Goal: Find specific page/section: Find specific page/section

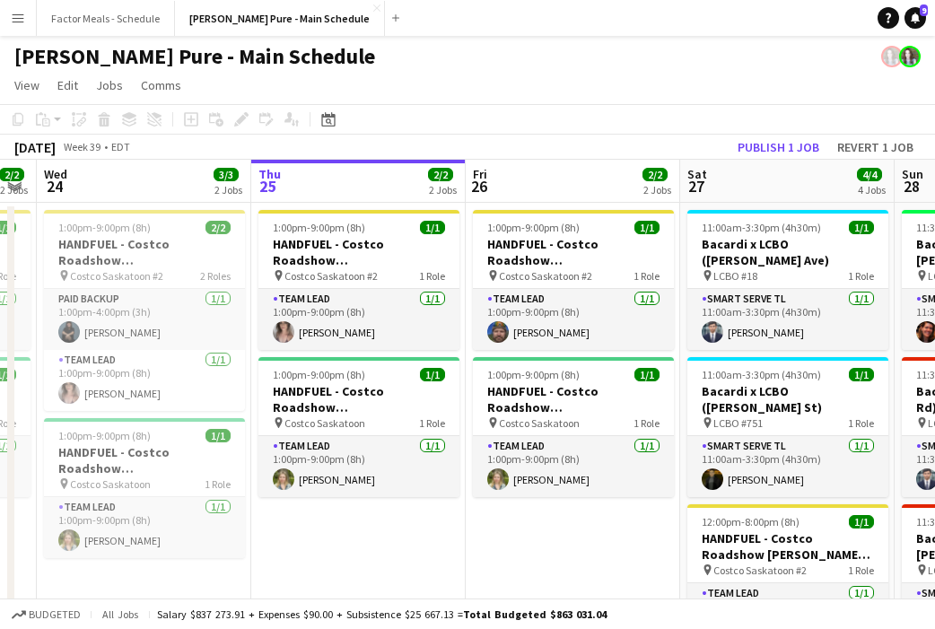
click at [23, 24] on app-icon "Menu" at bounding box center [18, 18] width 14 height 14
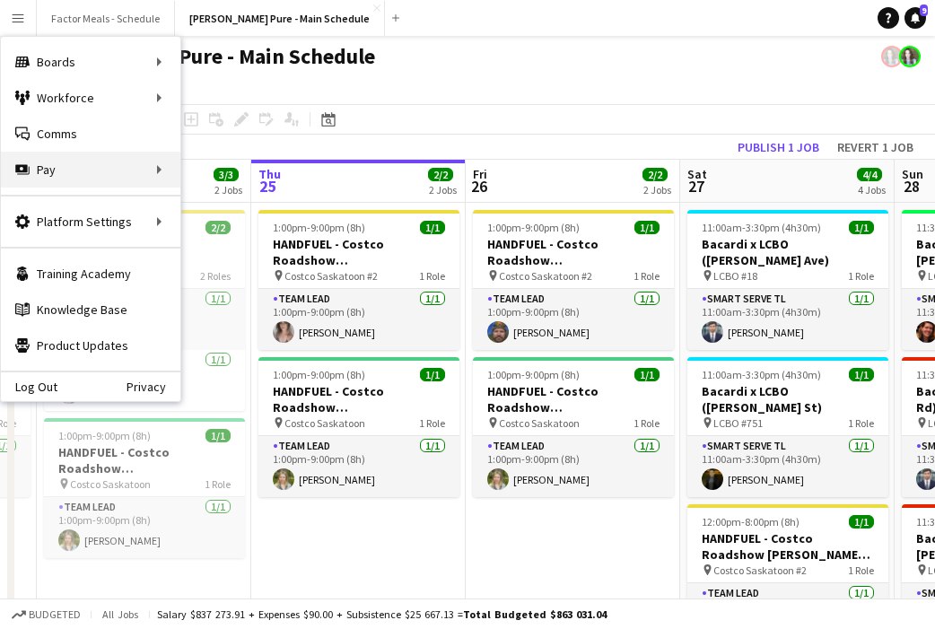
click at [36, 174] on div "Pay Pay" at bounding box center [91, 170] width 180 height 36
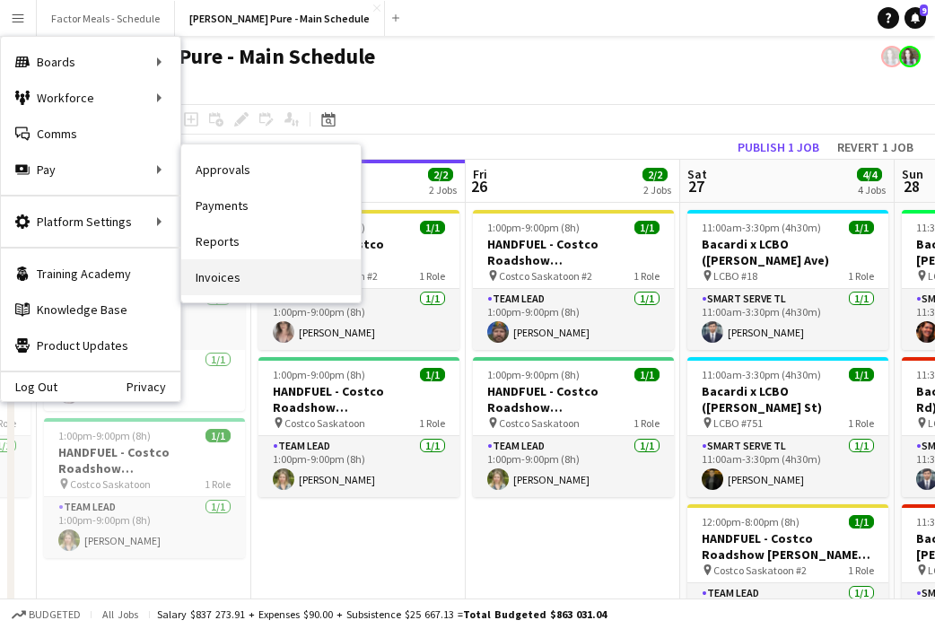
click at [220, 277] on link "Invoices" at bounding box center [271, 277] width 180 height 36
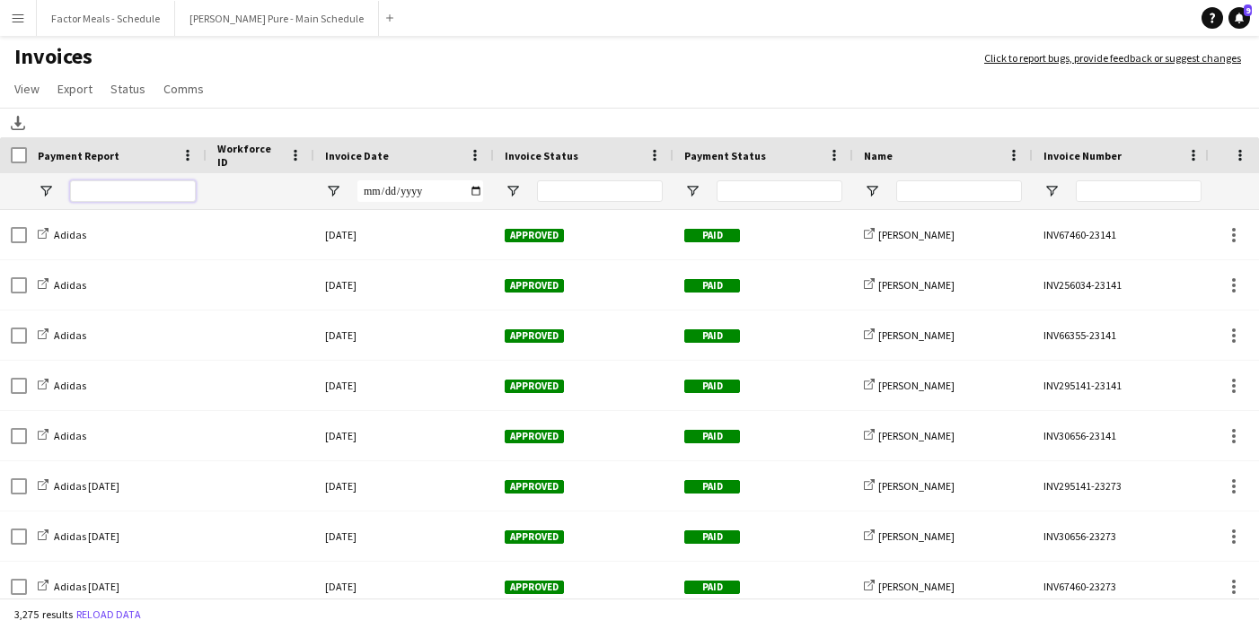
click at [141, 189] on input "Payment Report Filter Input" at bounding box center [133, 191] width 126 height 22
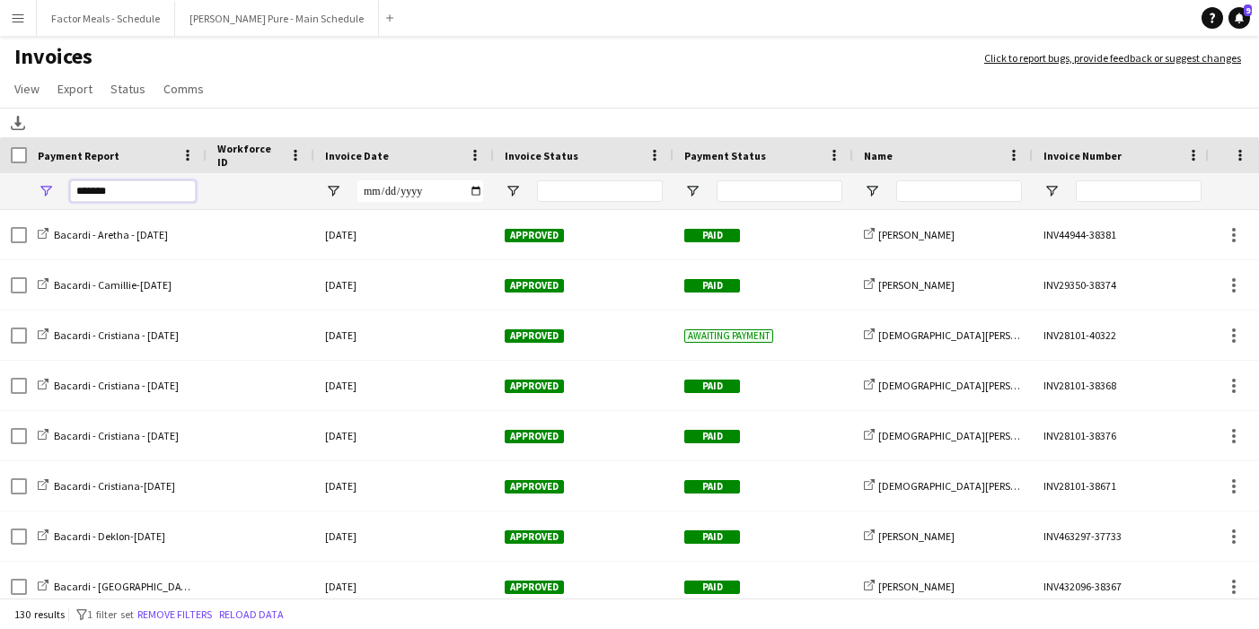
type input "*******"
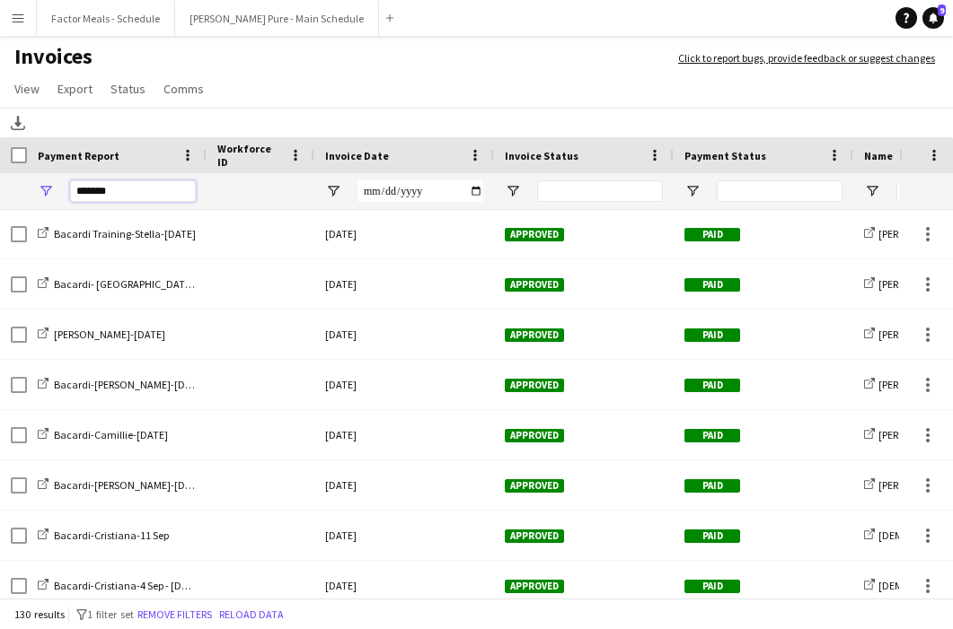
scroll to position [2918, 0]
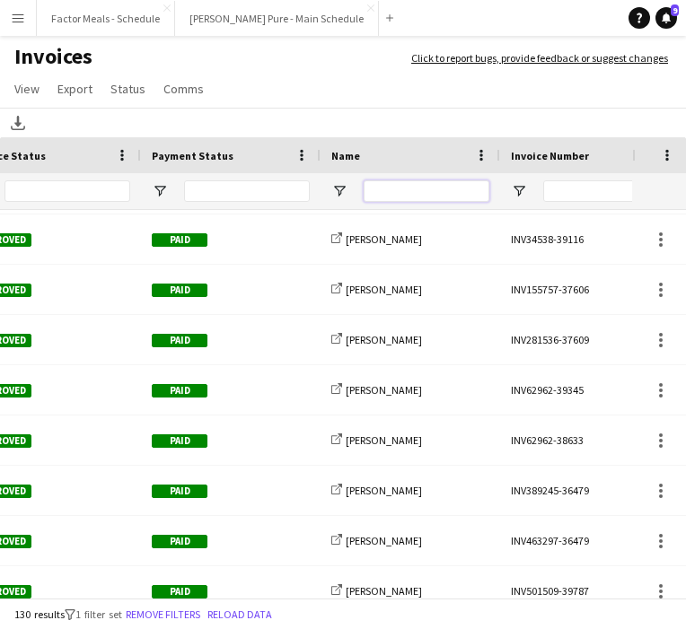
click at [437, 194] on input "Name Filter Input" at bounding box center [427, 191] width 126 height 22
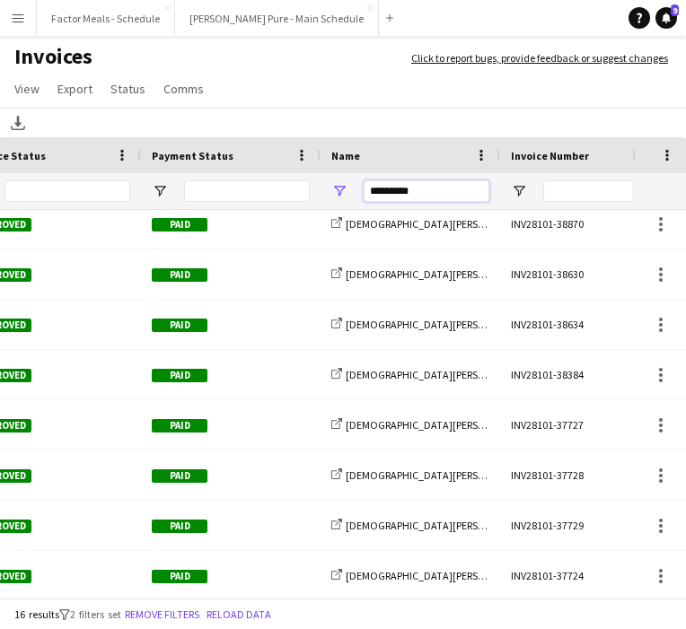
type input "*********"
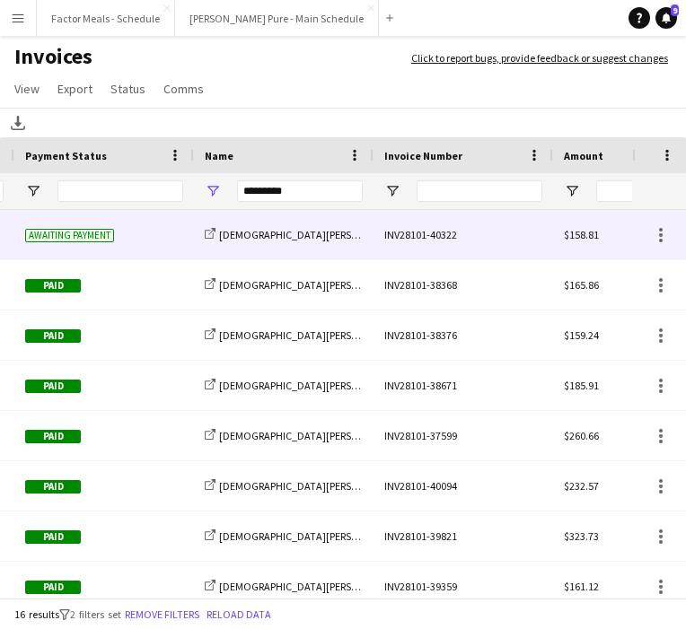
click at [426, 234] on div "INV28101-40322" at bounding box center [463, 234] width 180 height 49
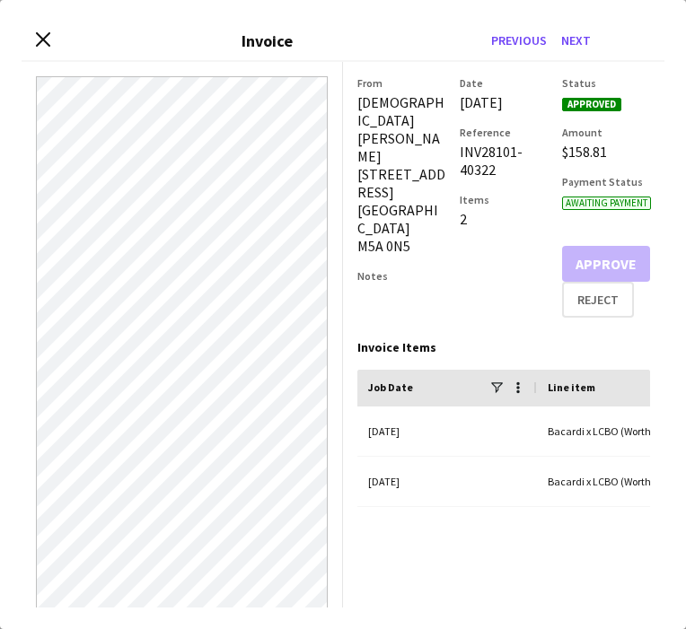
drag, startPoint x: 507, startPoint y: 207, endPoint x: 454, endPoint y: 186, distance: 57.2
click at [453, 186] on div "From [DEMOGRAPHIC_DATA][PERSON_NAME] [STREET_ADDRESS] Notes Date [DATE] Referen…" at bounding box center [503, 196] width 293 height 241
copy div "INV28101-40322"
click at [45, 46] on icon "Close invoice dialog" at bounding box center [42, 39] width 17 height 17
